Goal: Communication & Community: Answer question/provide support

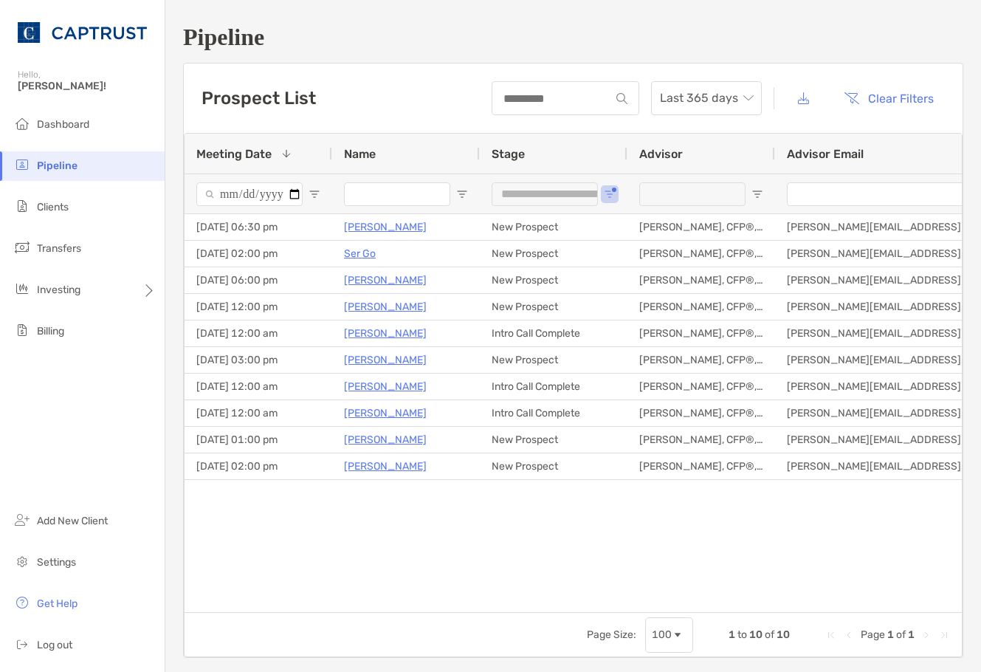
click at [262, 515] on div "James Freiband New Prospect 09/17/2025 - 06:30 pm Veronica Karas, CFP®, CDFA® v…" at bounding box center [572, 407] width 777 height 387
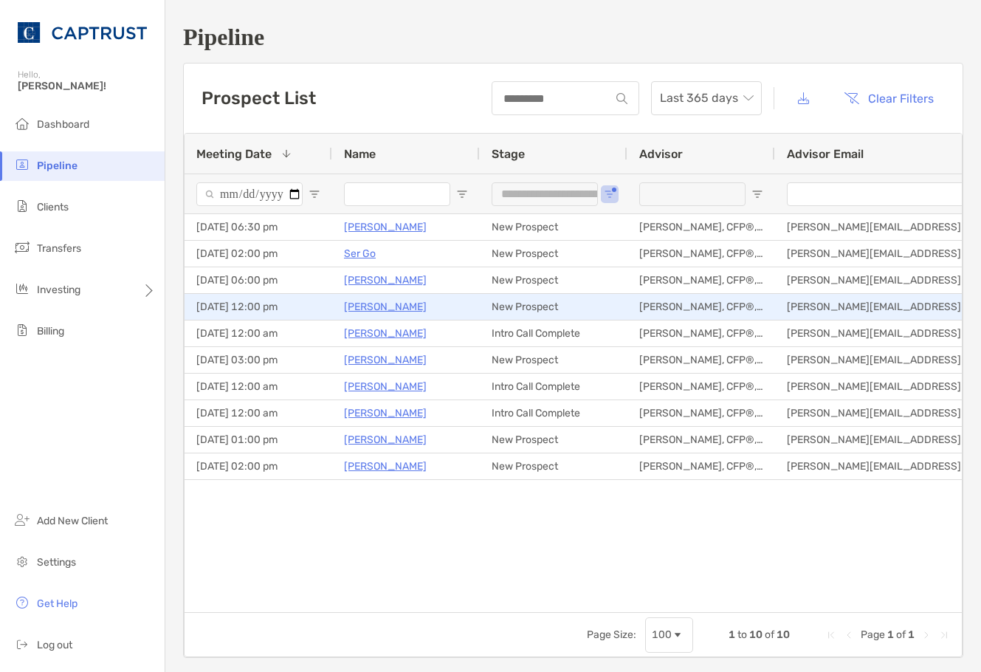
click at [371, 308] on p "[PERSON_NAME]" at bounding box center [385, 306] width 83 height 18
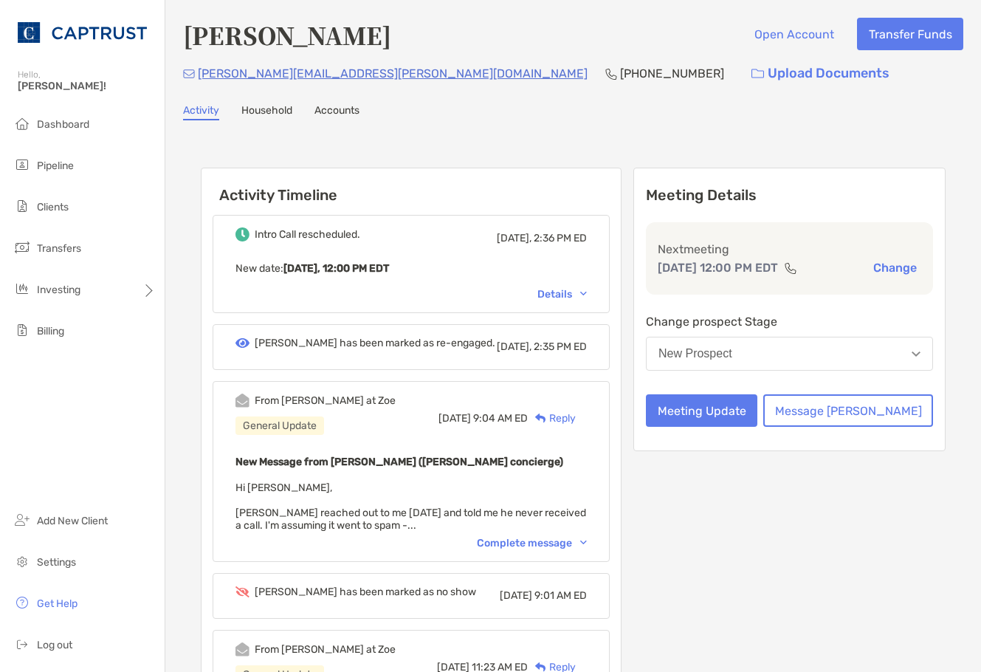
click at [435, 122] on div "[PERSON_NAME] Open Account Transfer Funds [PERSON_NAME][EMAIL_ADDRESS][PERSON_N…" at bounding box center [572, 538] width 815 height 1076
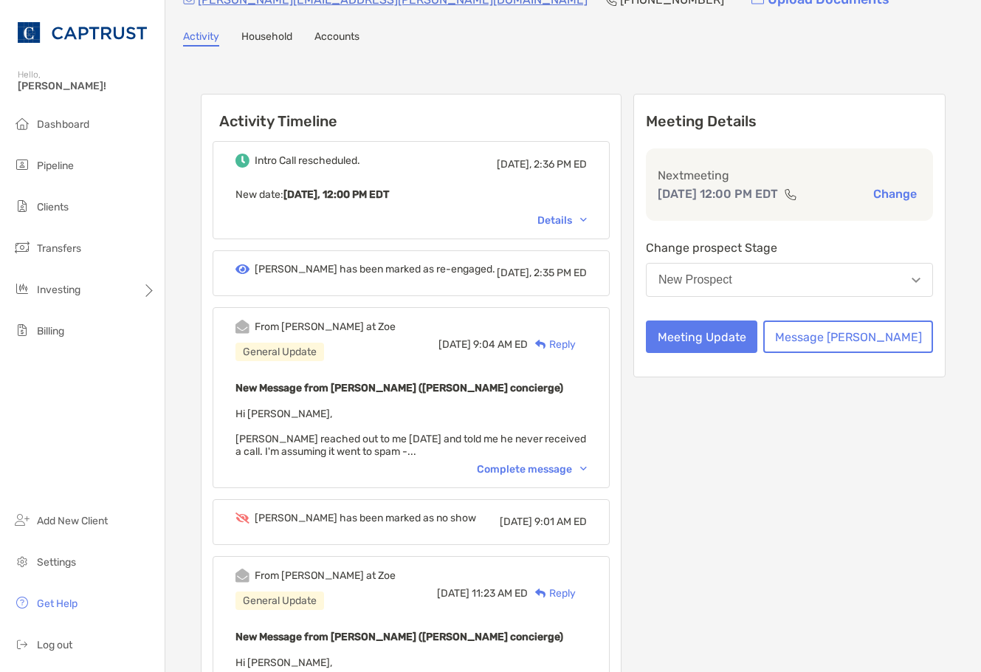
scroll to position [295, 0]
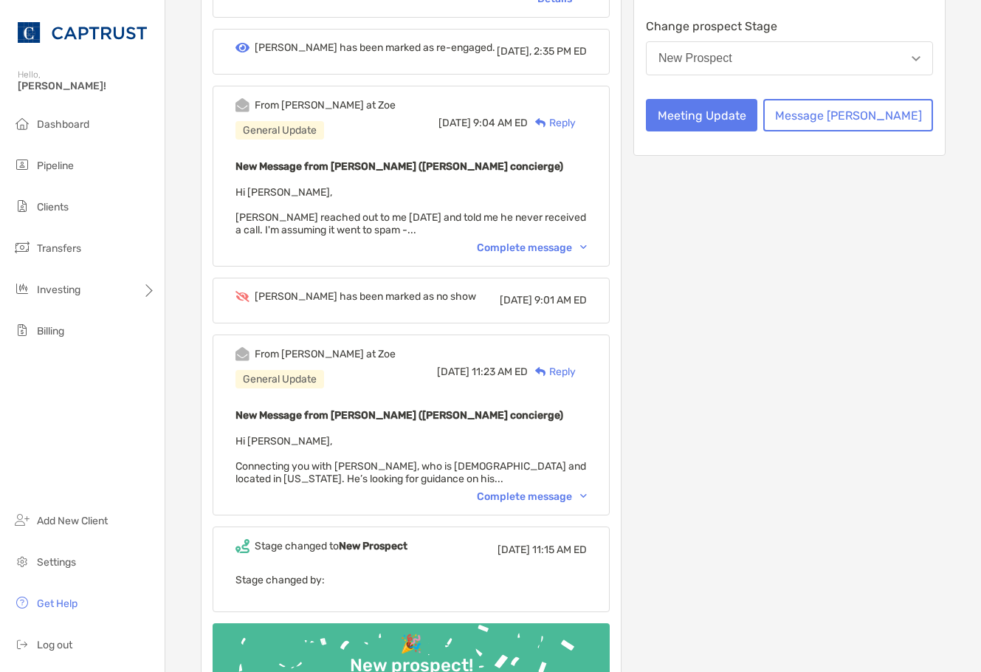
click at [926, 323] on div "Meeting Details Next meeting [DATE] 12:00 PM EDT Change Change prospect Stage N…" at bounding box center [789, 299] width 312 height 855
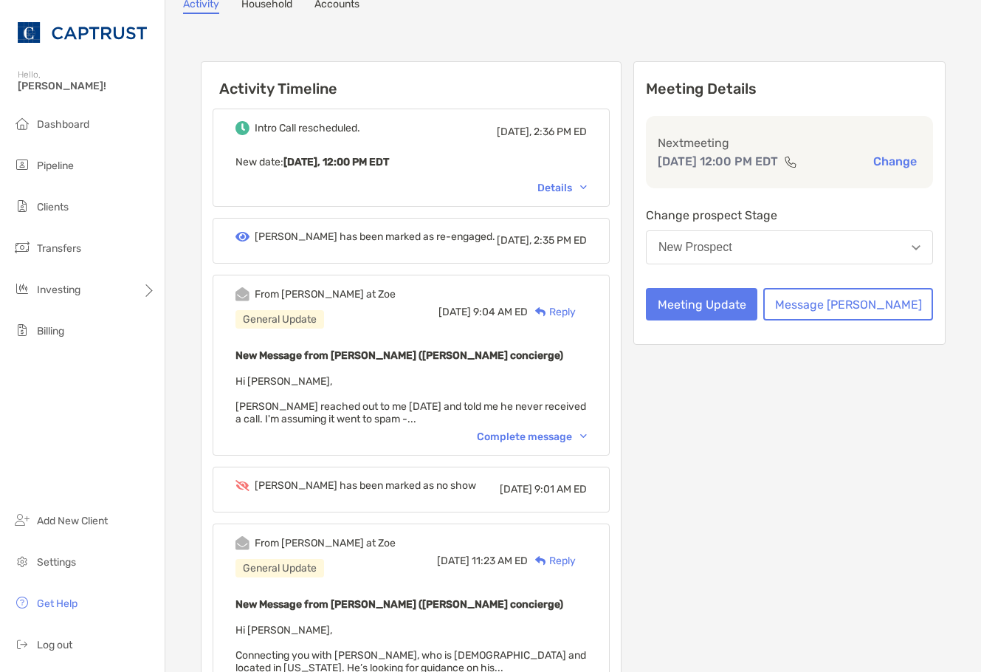
scroll to position [0, 0]
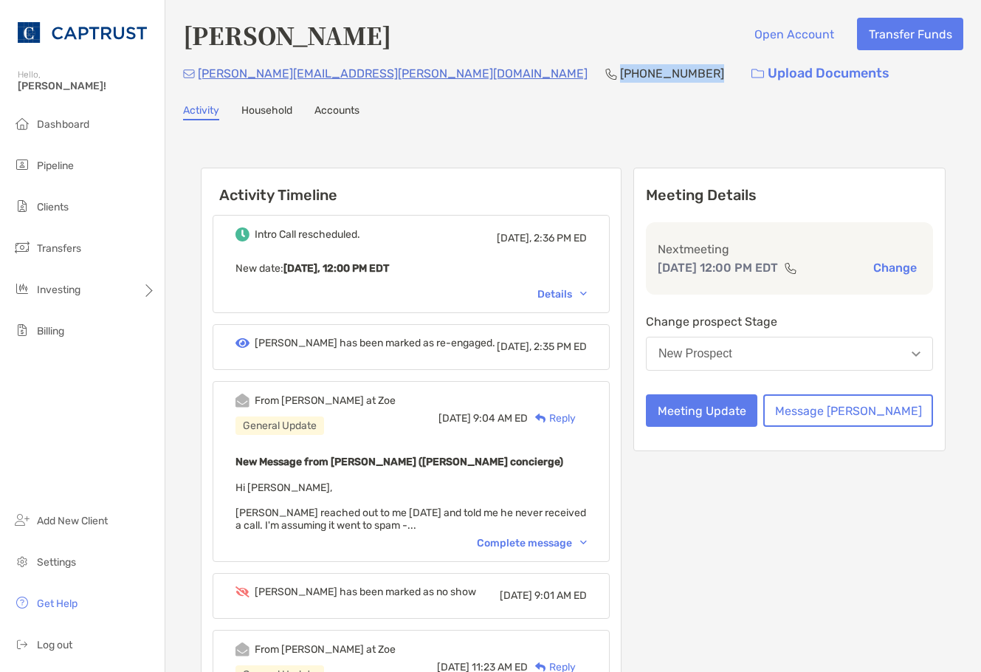
drag, startPoint x: 460, startPoint y: 71, endPoint x: 375, endPoint y: 71, distance: 84.9
click at [375, 71] on div "[PERSON_NAME][EMAIL_ADDRESS][PERSON_NAME][DOMAIN_NAME] [PHONE_NUMBER] Upload Do…" at bounding box center [573, 74] width 780 height 32
copy p "[PHONE_NUMBER]"
click at [923, 514] on div "Meeting Details Next meeting [DATE] 12:00 PM EDT Change Change prospect Stage N…" at bounding box center [789, 595] width 312 height 855
click at [531, 165] on div "Activity Timeline Intro Call rescheduled. [DATE], 2:36 PM ED New date : [DATE],…" at bounding box center [573, 597] width 745 height 888
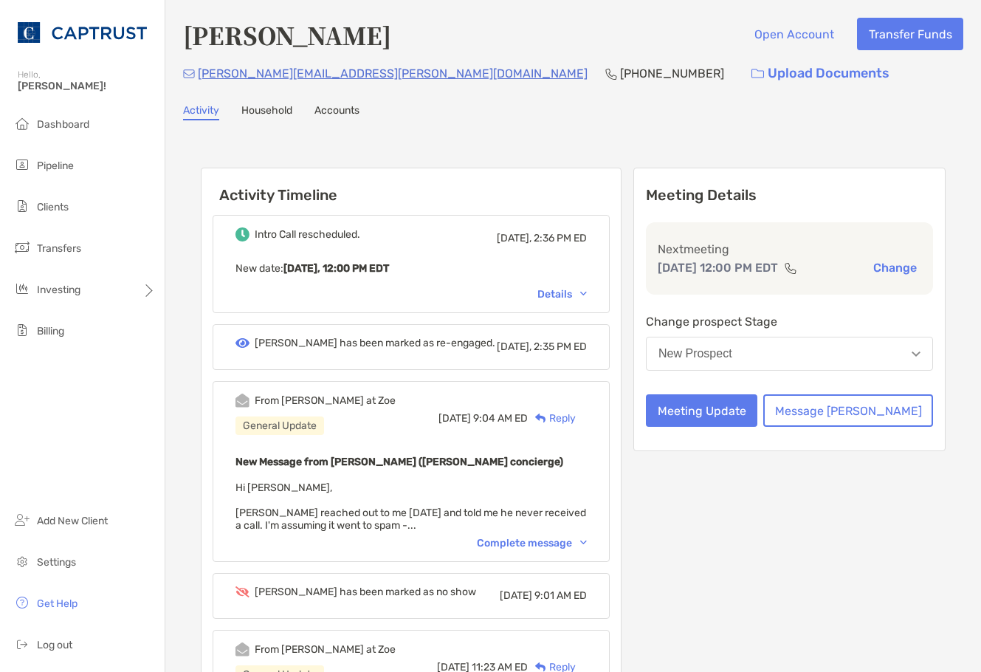
click at [535, 548] on div "Complete message" at bounding box center [532, 542] width 110 height 13
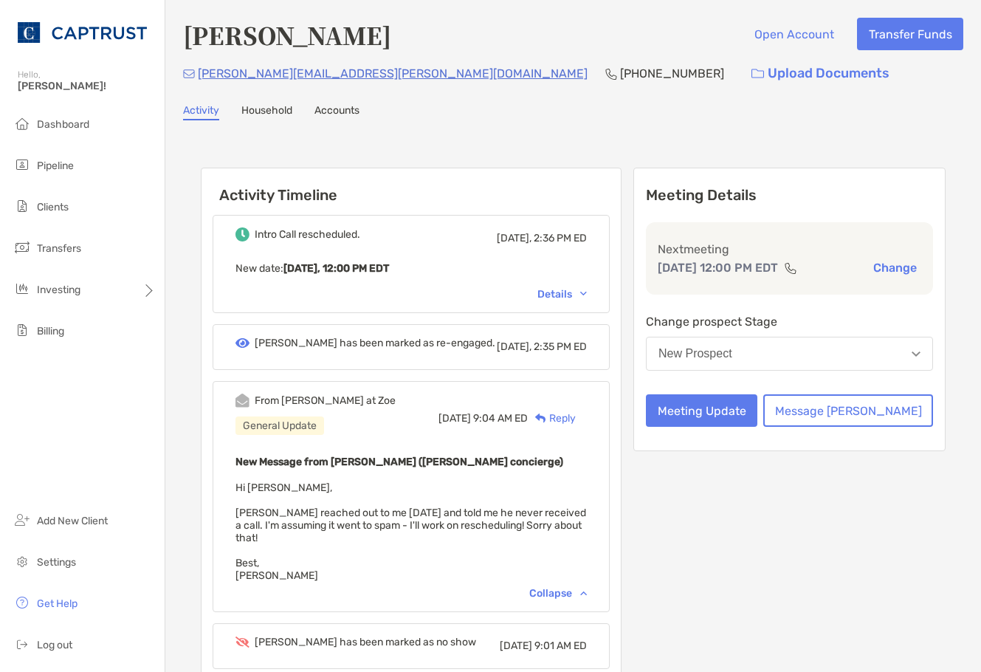
click at [535, 548] on div "New Message from [PERSON_NAME] ([PERSON_NAME] concierge) Hi [PERSON_NAME], [PER…" at bounding box center [410, 516] width 351 height 129
click at [522, 566] on div "New Message from [PERSON_NAME] ([PERSON_NAME] concierge) Hi [PERSON_NAME], [PER…" at bounding box center [410, 516] width 351 height 129
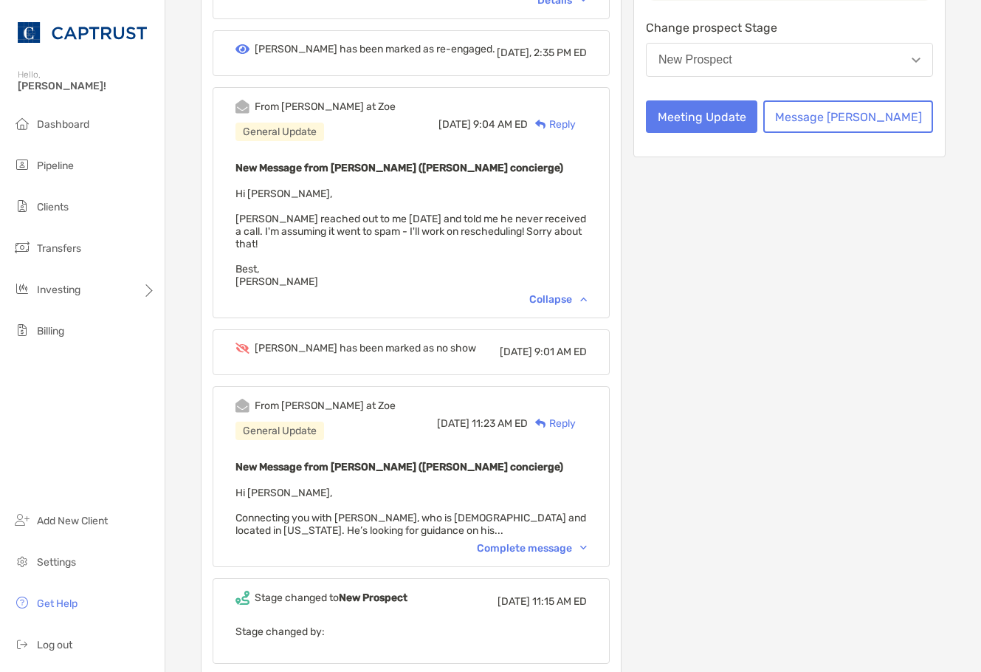
scroll to position [295, 0]
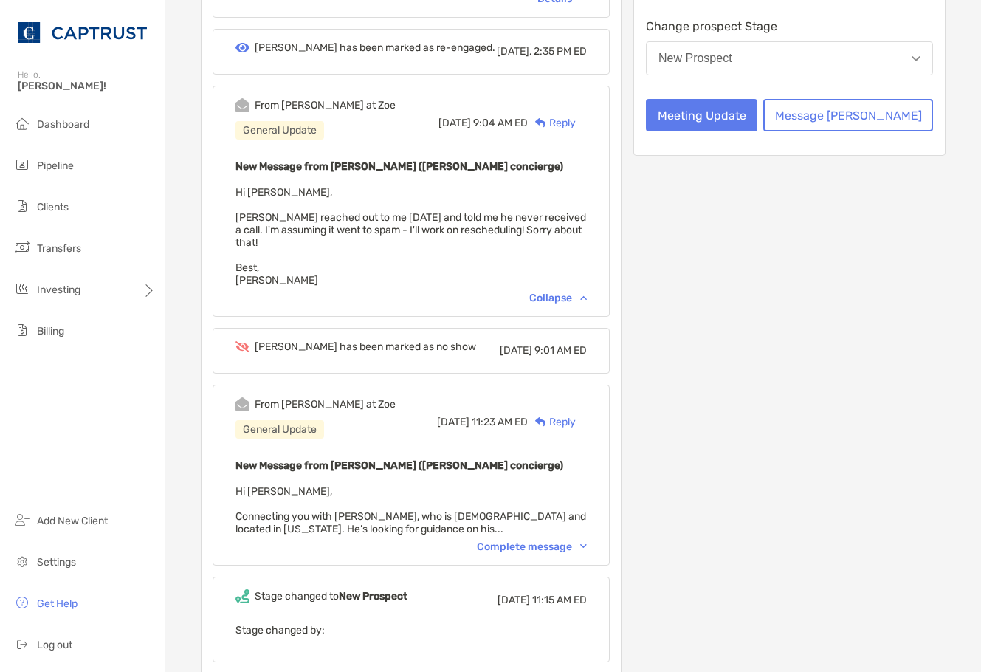
click at [564, 541] on div "From [PERSON_NAME] at [PERSON_NAME] General Update [DATE] 11:23 AM ED Reply New…" at bounding box center [411, 474] width 397 height 181
click at [564, 540] on div "Complete message" at bounding box center [532, 546] width 110 height 13
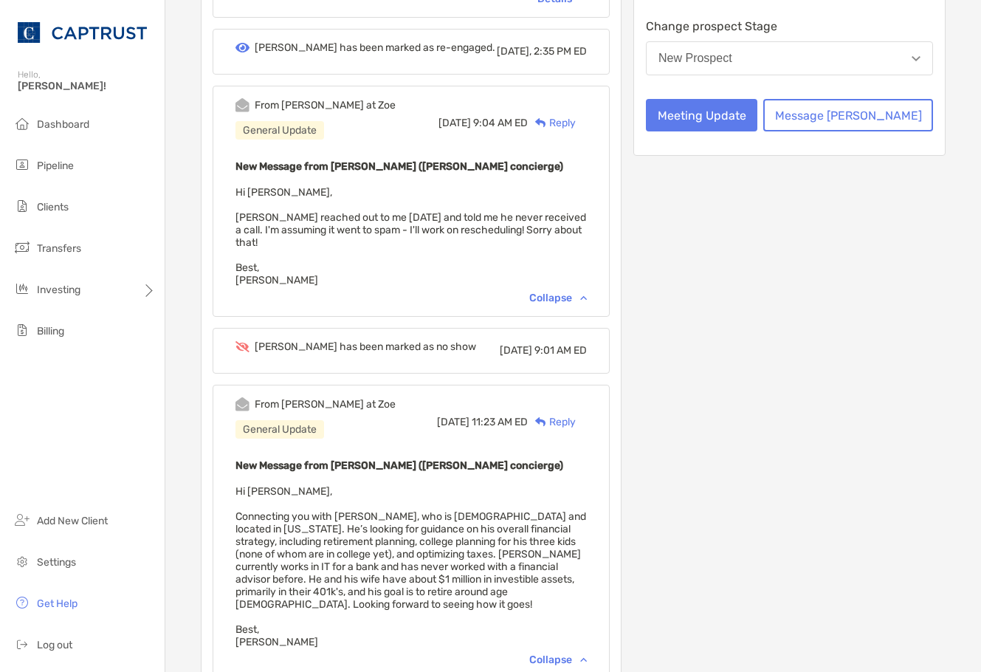
click at [934, 522] on div "Meeting Details Next meeting [DATE] 12:00 PM EDT Change Change prospect Stage N…" at bounding box center [789, 381] width 312 height 1018
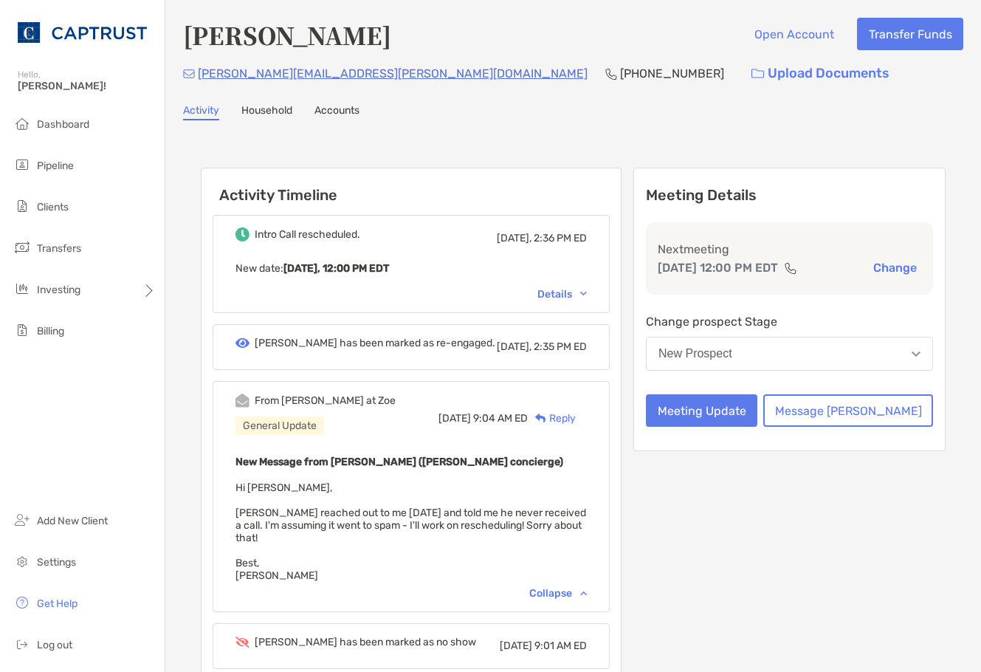
click at [768, 111] on div "Activity Household Accounts" at bounding box center [573, 112] width 780 height 16
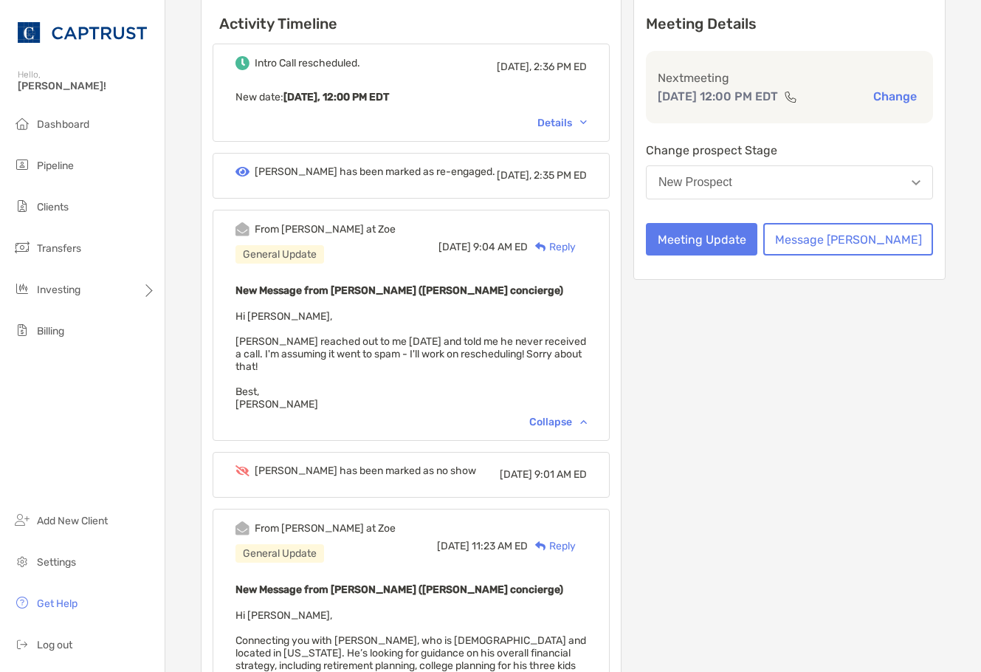
scroll to position [221, 0]
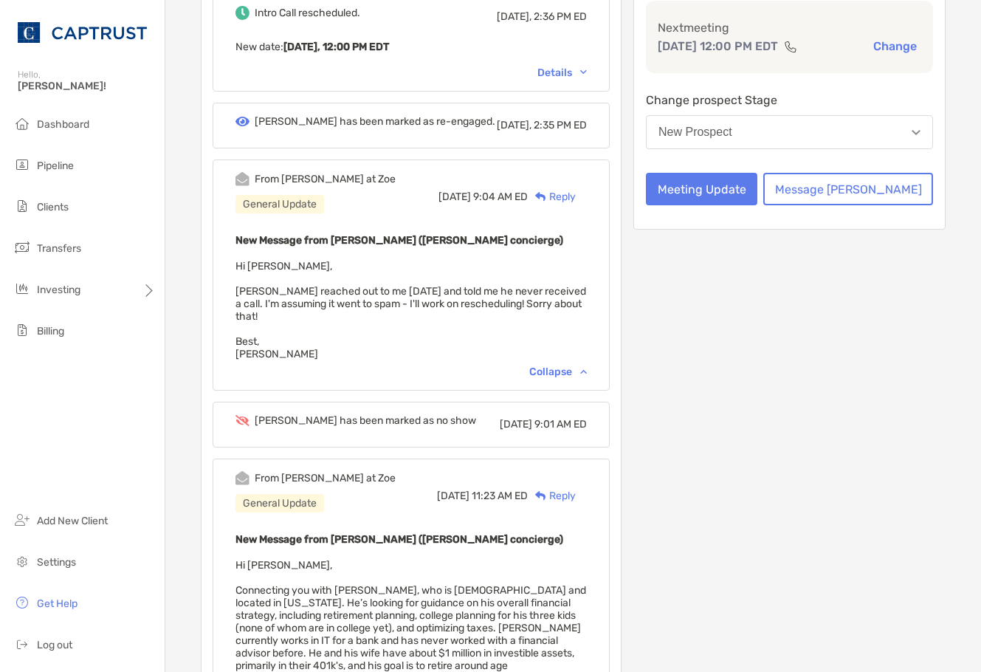
drag, startPoint x: 939, startPoint y: 401, endPoint x: 826, endPoint y: 291, distance: 157.1
click at [933, 398] on div "Activity Timeline Intro Call rescheduled. [DATE], 2:36 PM ED New date : [DATE],…" at bounding box center [573, 457] width 780 height 1086
click at [741, 193] on button "Meeting Update" at bounding box center [701, 189] width 111 height 32
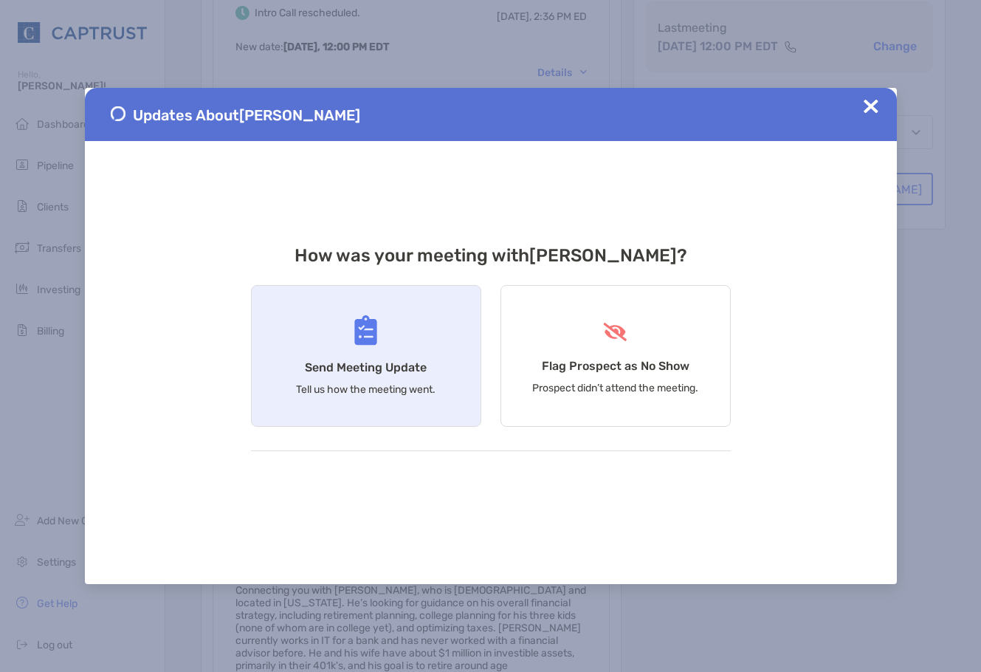
click at [373, 363] on h4 "Send Meeting Update" at bounding box center [366, 367] width 122 height 14
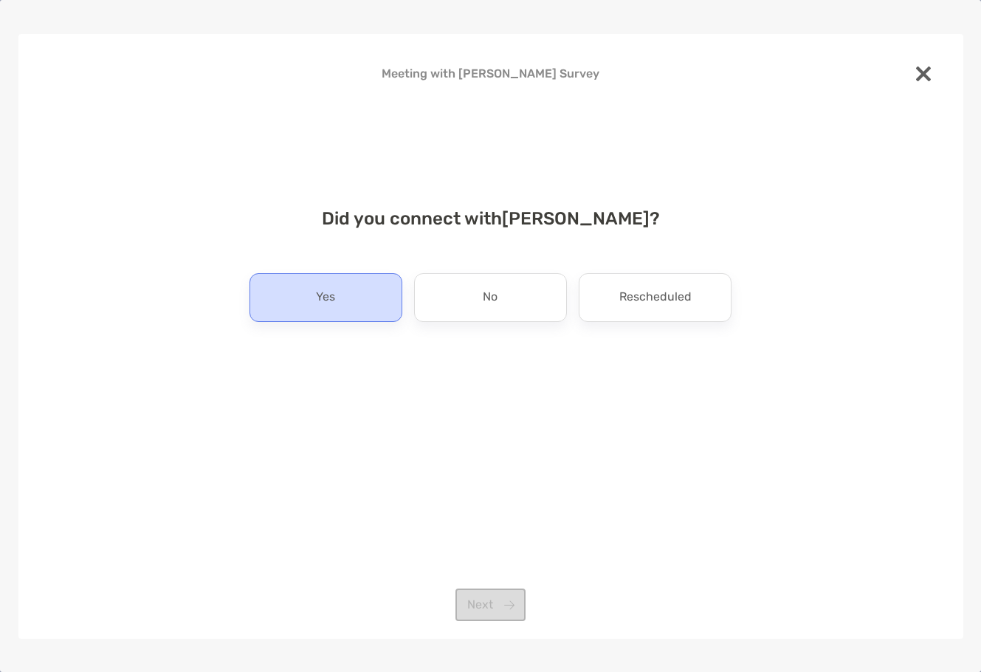
click at [342, 294] on div "Yes" at bounding box center [325, 297] width 153 height 49
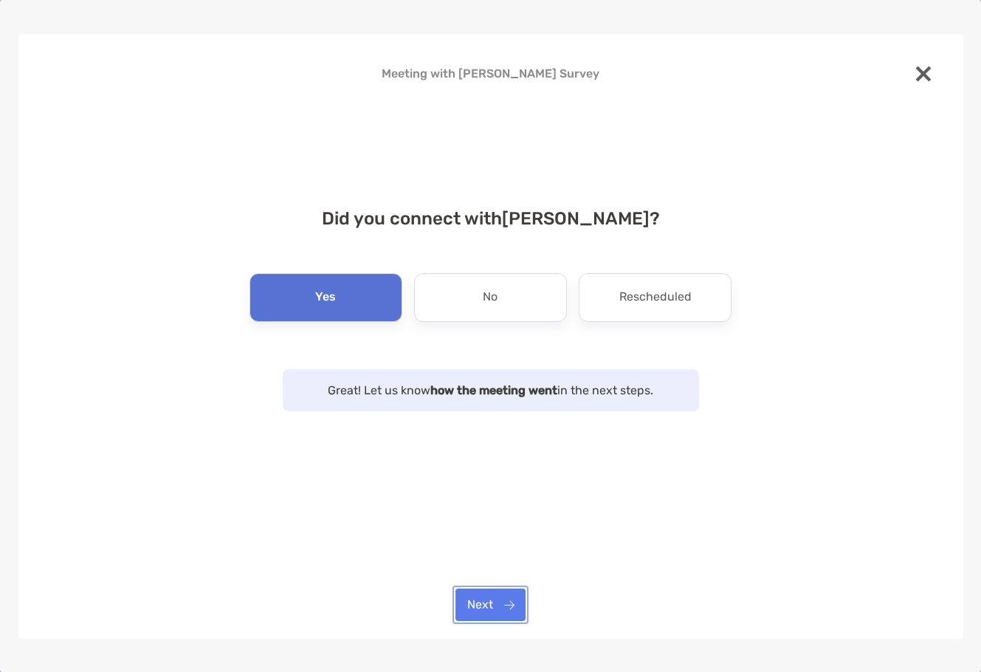
click at [481, 614] on button "Next" at bounding box center [490, 604] width 70 height 32
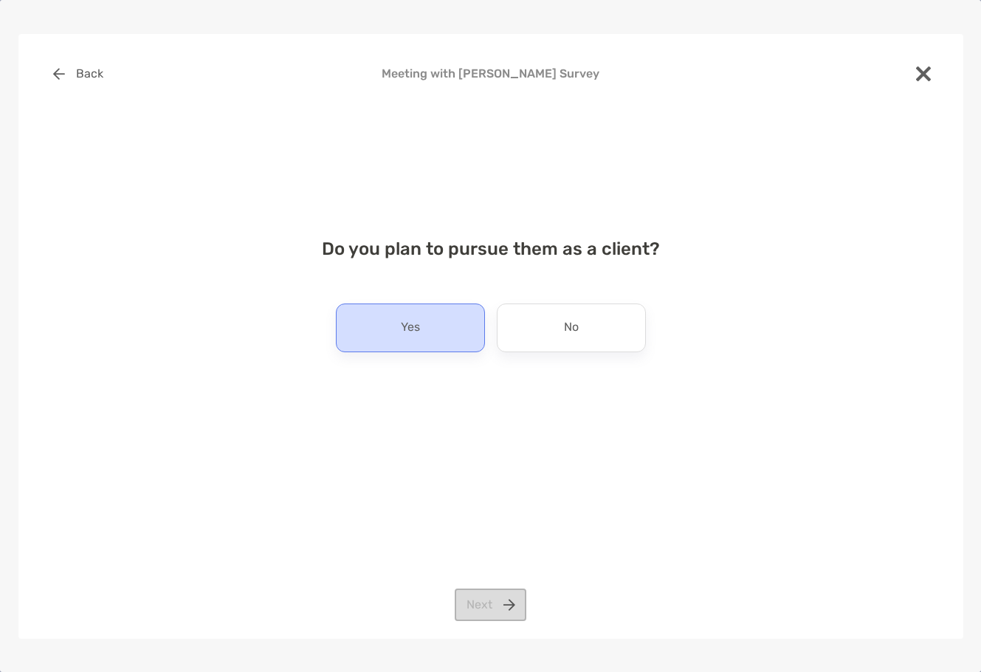
click at [432, 342] on div "Yes" at bounding box center [410, 327] width 149 height 49
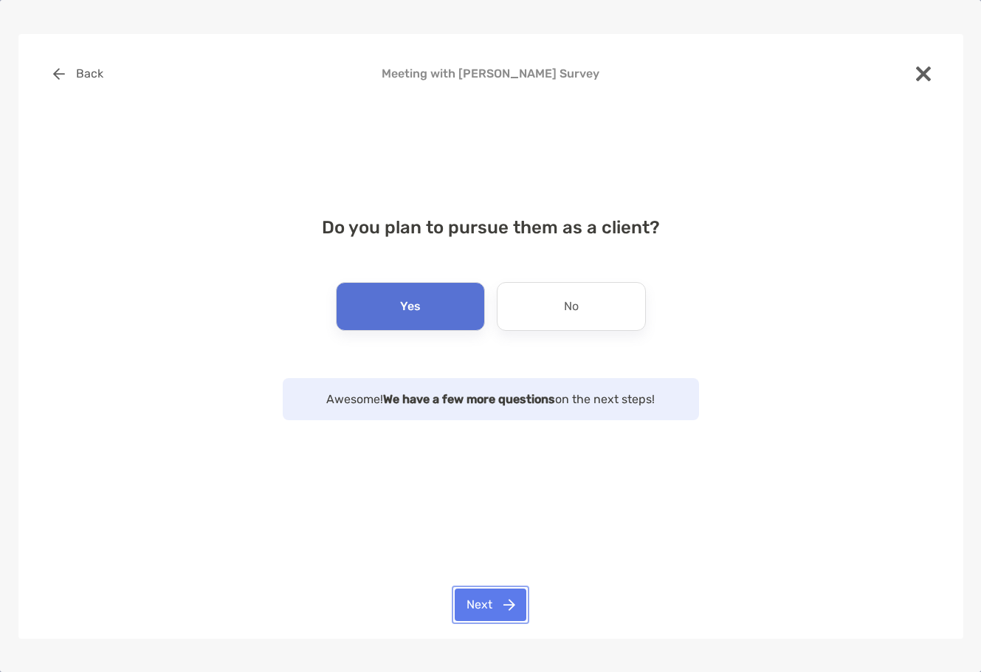
click at [478, 593] on button "Next" at bounding box center [491, 604] width 72 height 32
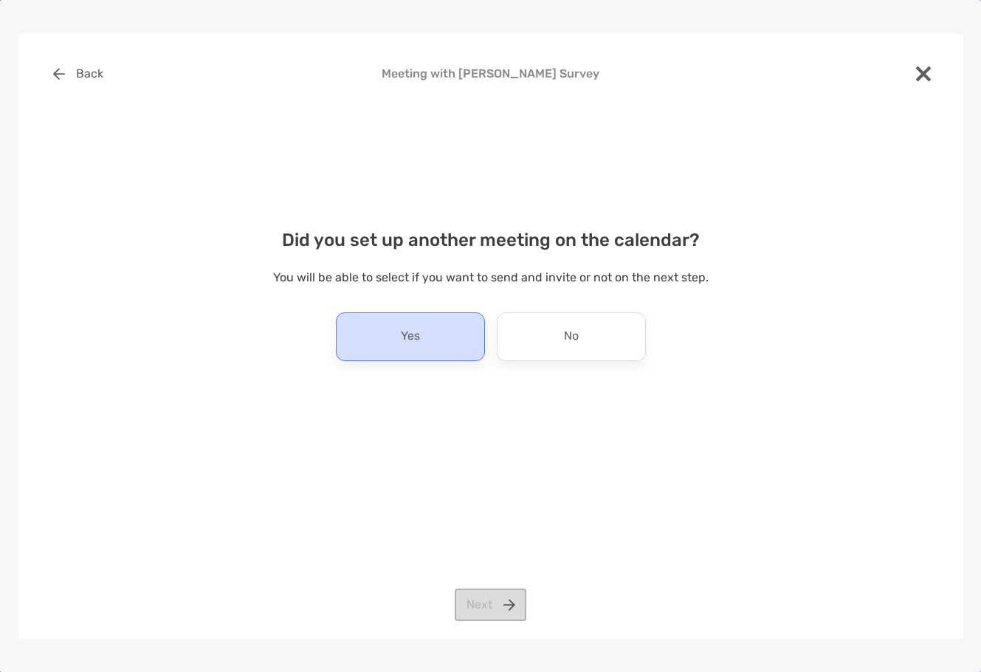
click at [402, 322] on div "Yes" at bounding box center [410, 336] width 149 height 49
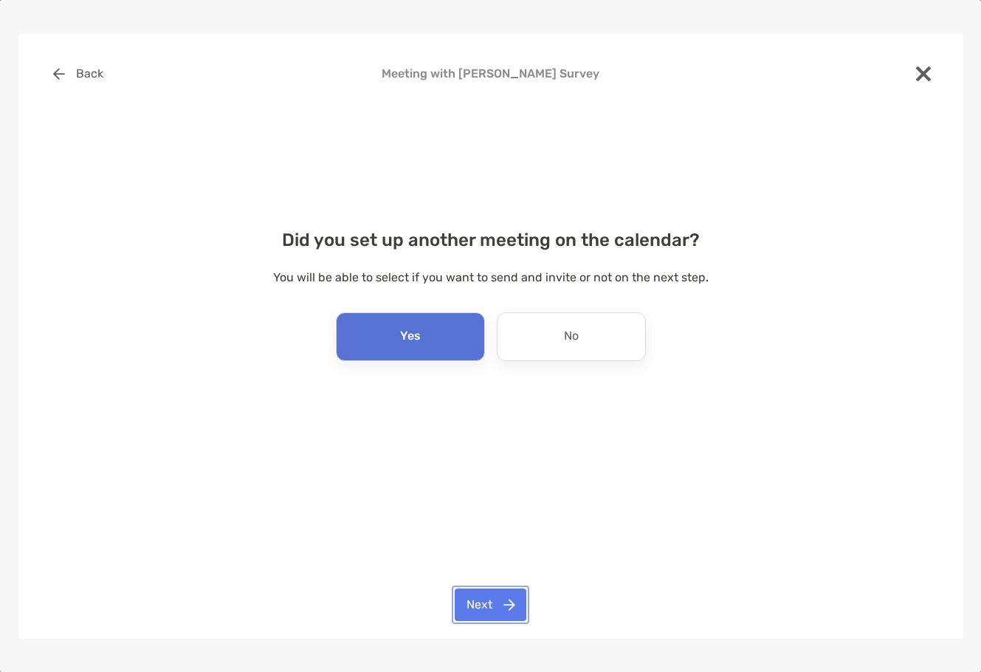
drag, startPoint x: 503, startPoint y: 610, endPoint x: 511, endPoint y: 611, distance: 8.9
click at [503, 610] on button "Next" at bounding box center [491, 604] width 72 height 32
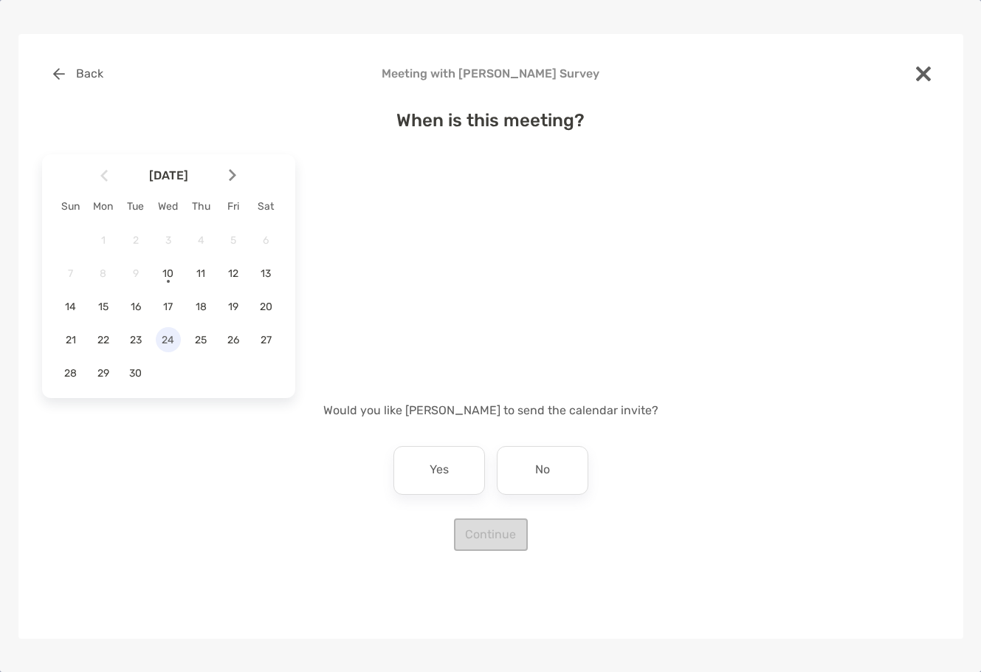
click at [174, 344] on span "24" at bounding box center [168, 340] width 25 height 13
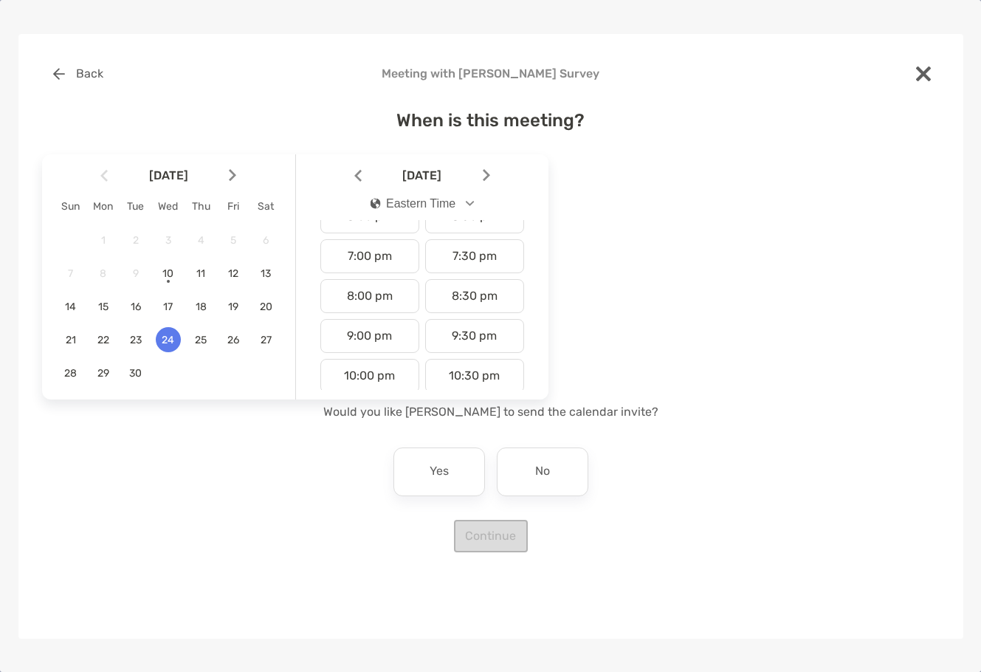
scroll to position [646, 0]
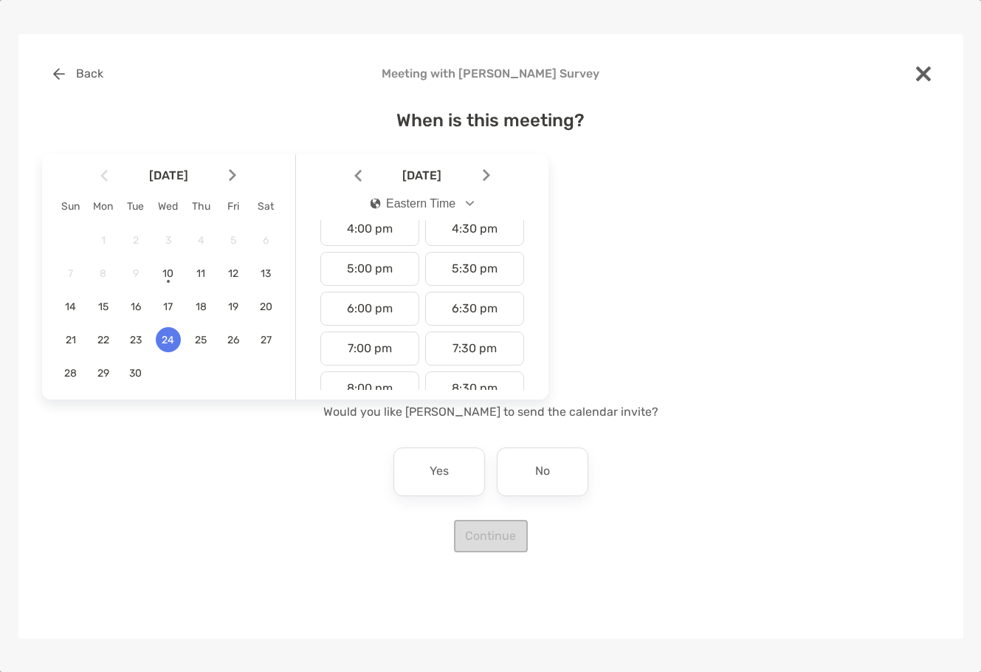
click at [373, 249] on div "12:00 am 12:30 am 1:00 am 1:30 am 2:00 am 2:30 am 3:00 am 3:30 am 4:00 am 4:30 …" at bounding box center [421, 55] width 241 height 963
click at [373, 234] on div "4:00 pm" at bounding box center [369, 229] width 99 height 34
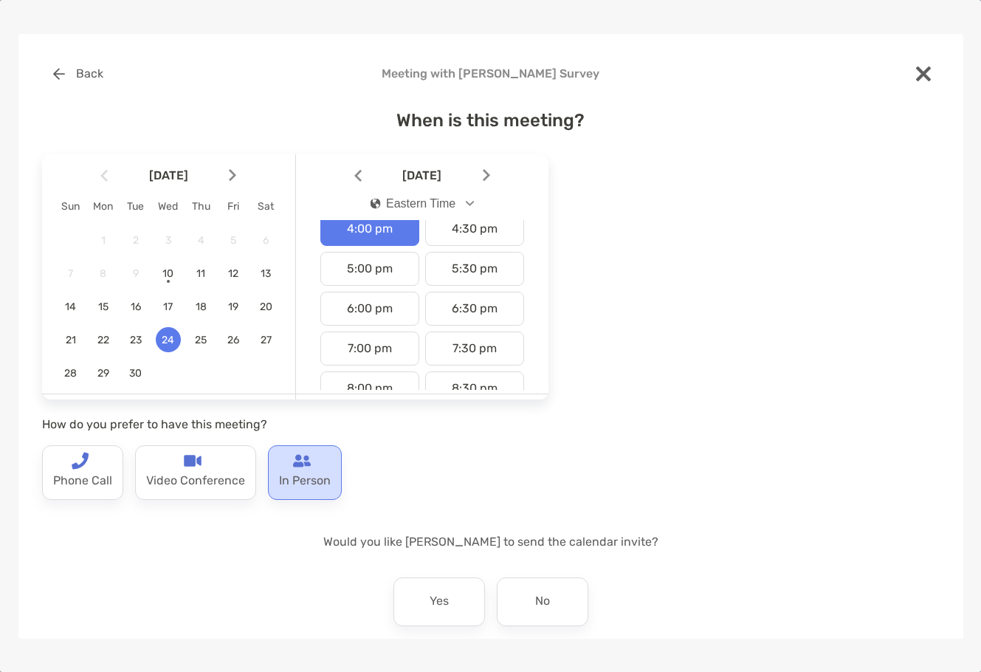
click at [336, 477] on div "In Person" at bounding box center [305, 472] width 74 height 55
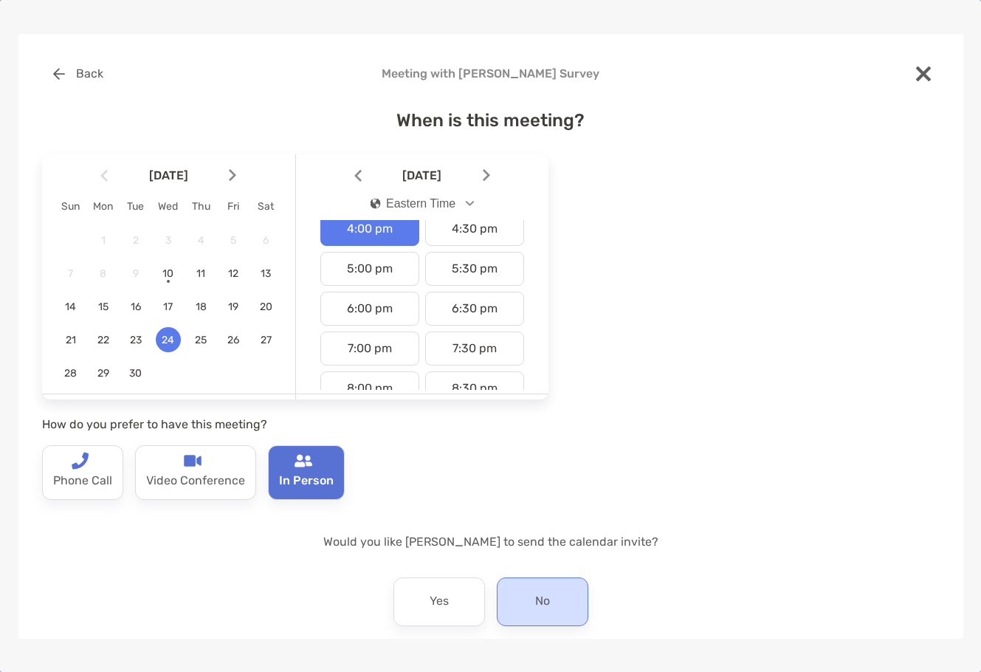
click at [544, 609] on p "No" at bounding box center [542, 602] width 15 height 24
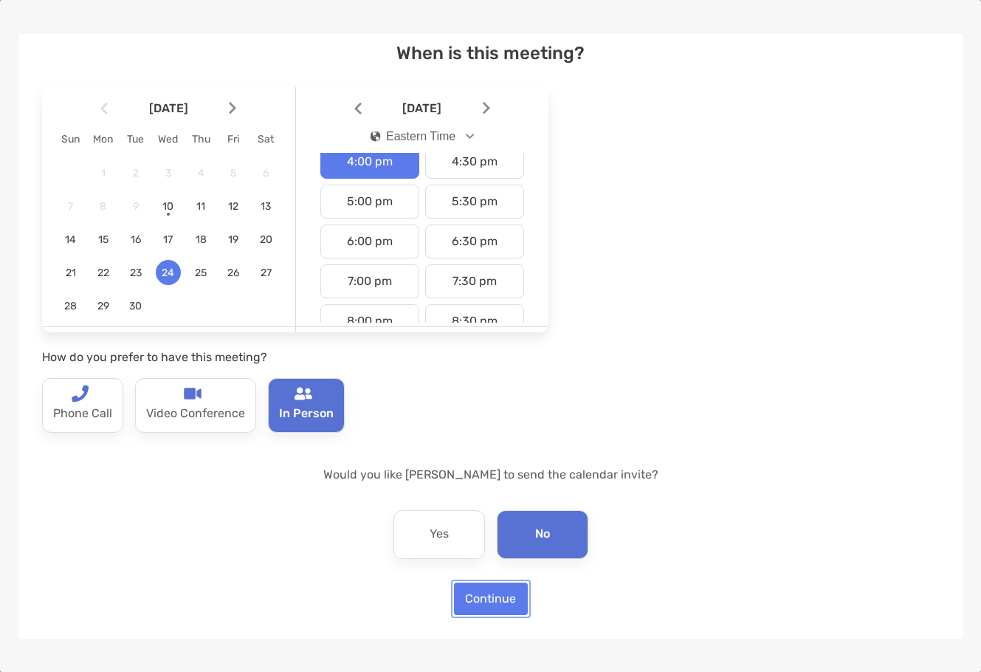
click at [483, 596] on button "Continue" at bounding box center [491, 598] width 74 height 32
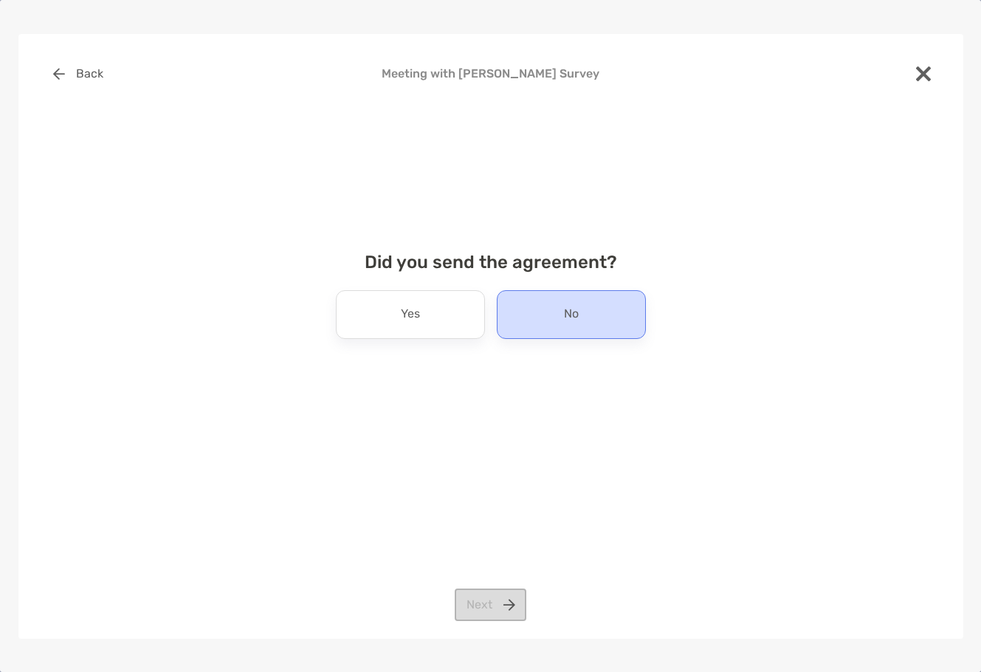
click at [569, 312] on p "No" at bounding box center [571, 315] width 15 height 24
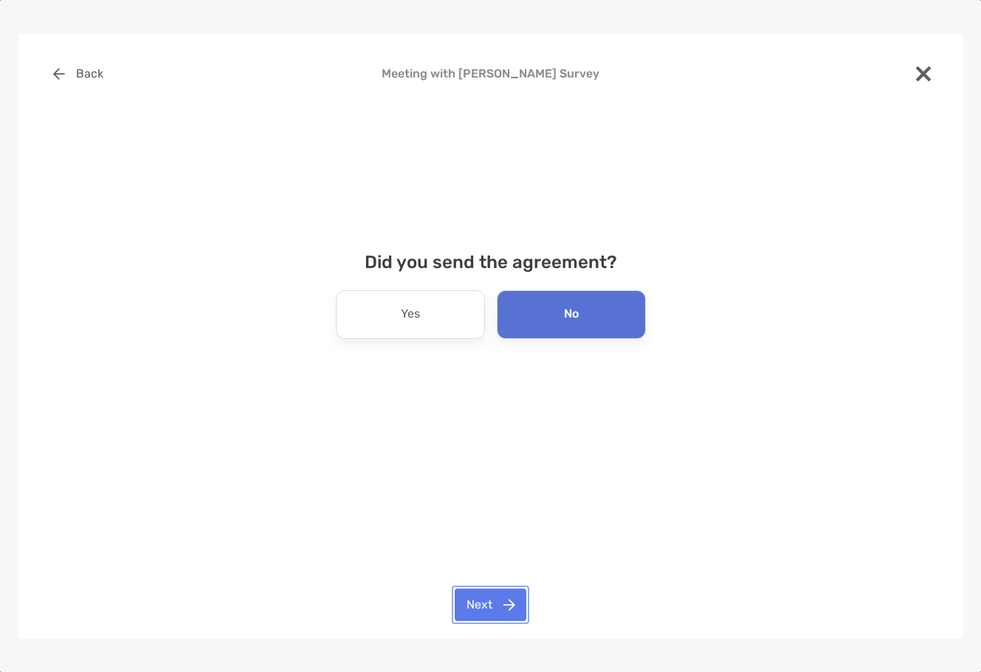
click at [479, 593] on button "Next" at bounding box center [491, 604] width 72 height 32
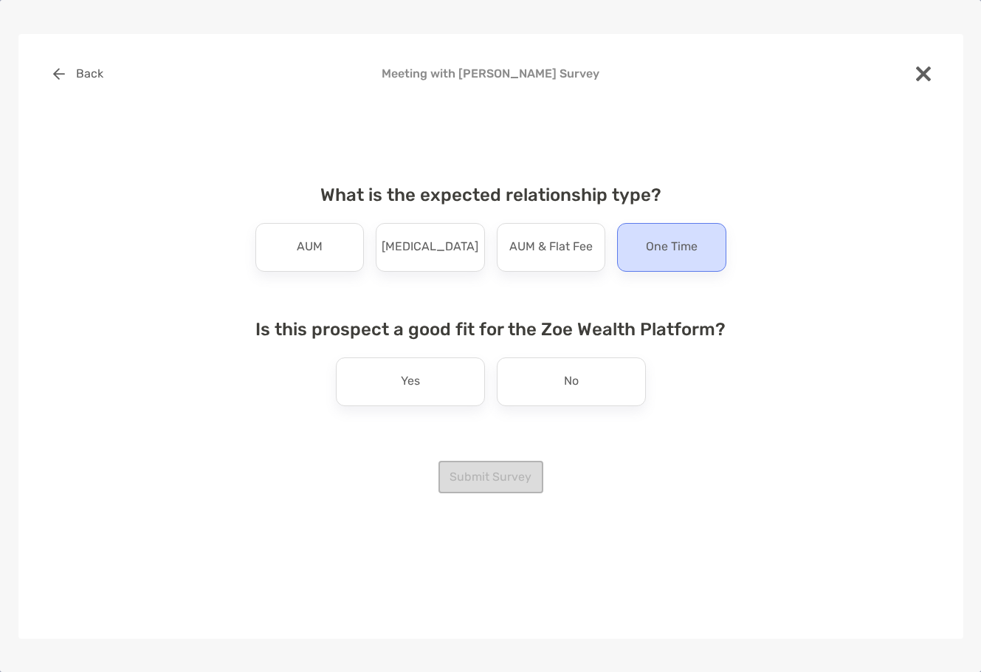
click at [667, 245] on p "One Time" at bounding box center [672, 247] width 52 height 24
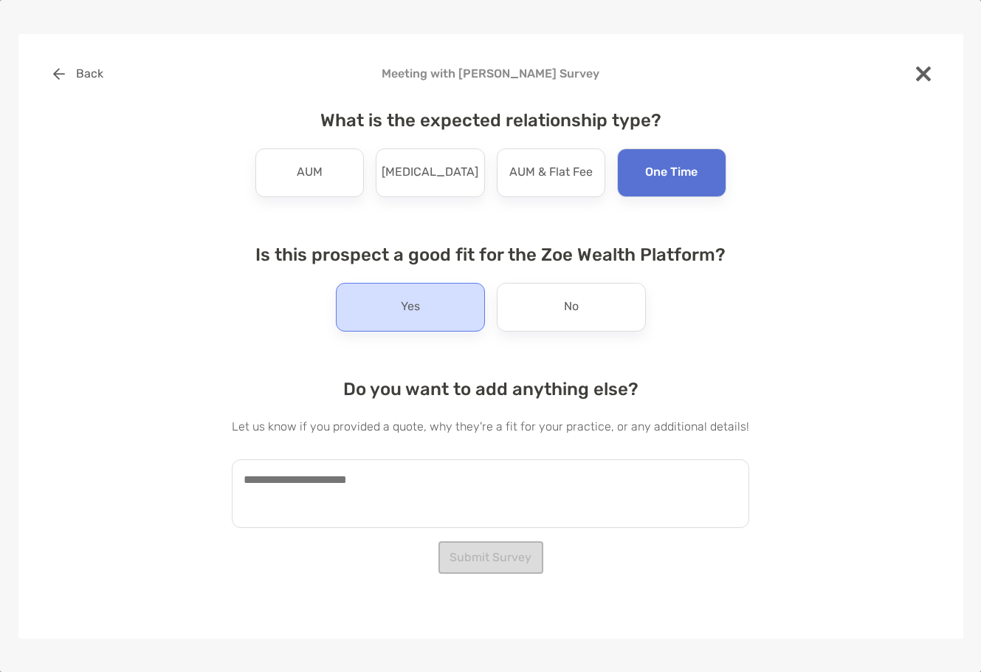
click at [436, 320] on div "Yes" at bounding box center [410, 307] width 149 height 49
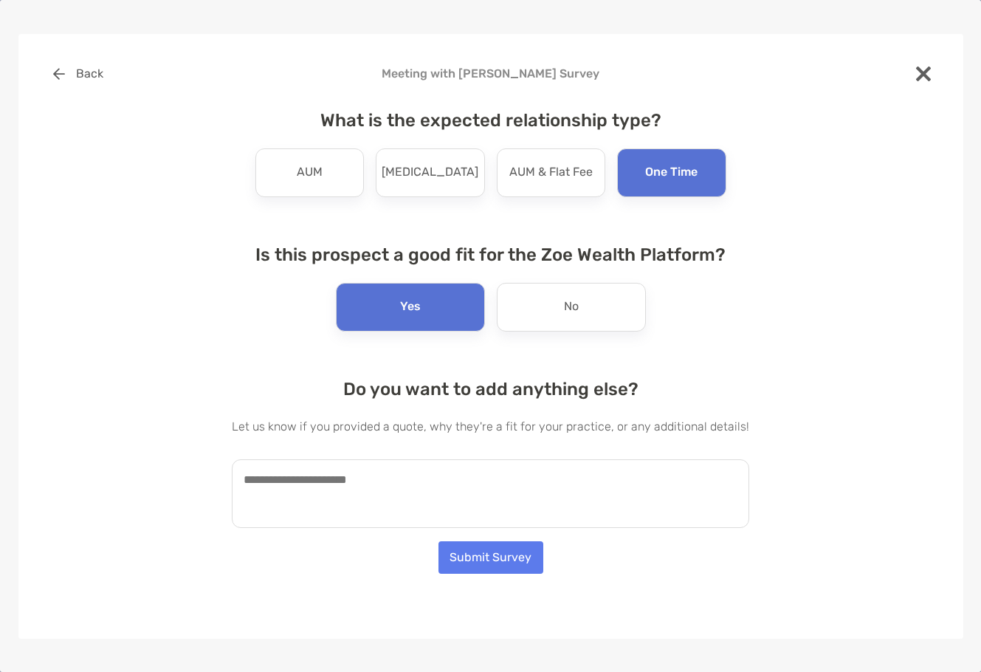
click at [328, 497] on textarea at bounding box center [490, 493] width 517 height 69
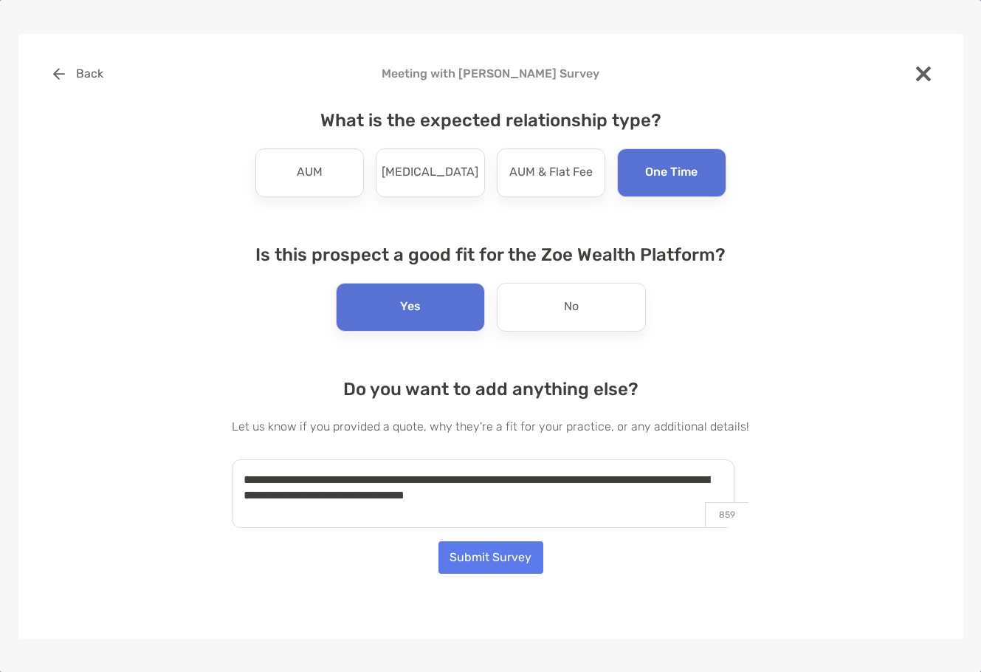
click at [531, 477] on textarea "**********" at bounding box center [483, 493] width 503 height 69
type textarea "**********"
click at [488, 555] on button "Submit Survey" at bounding box center [490, 557] width 105 height 32
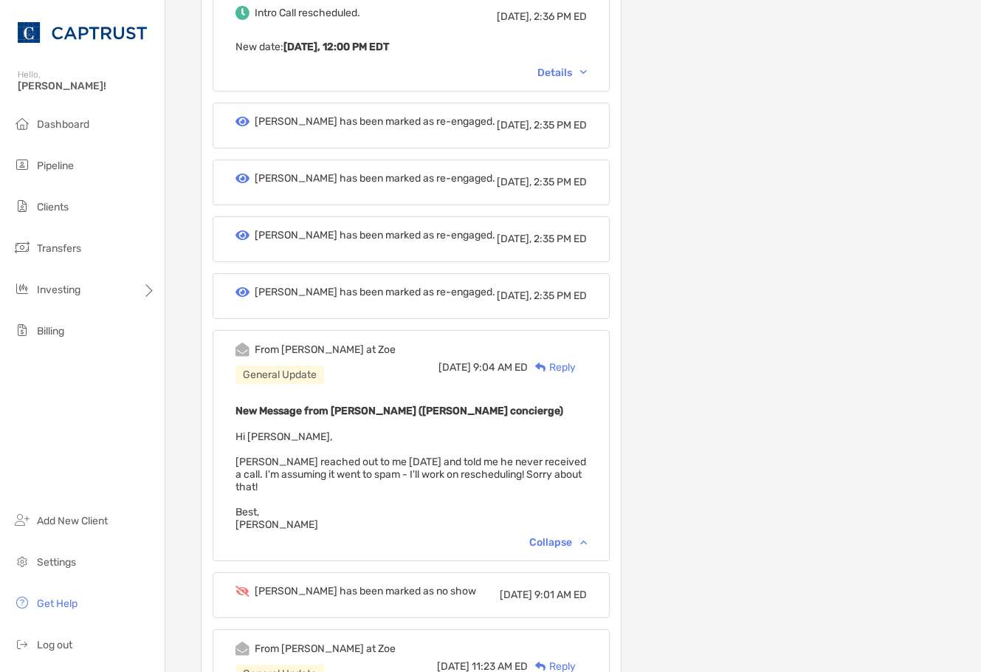
scroll to position [75, 0]
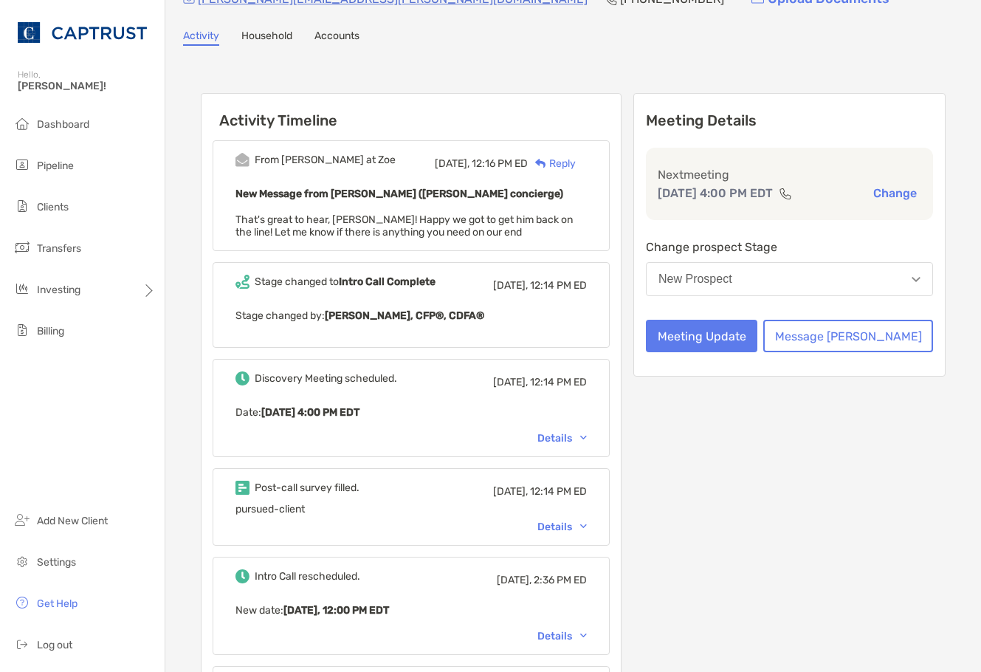
drag, startPoint x: 910, startPoint y: 49, endPoint x: 818, endPoint y: 65, distance: 93.5
